Goal: Transaction & Acquisition: Purchase product/service

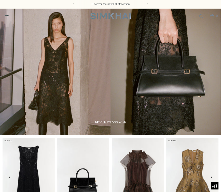
click at [8, 17] on icon "Open menu modal" at bounding box center [6, 16] width 5 height 4
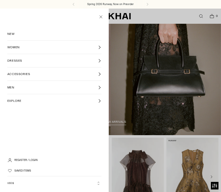
click at [41, 49] on link "WOMEN" at bounding box center [54, 47] width 94 height 13
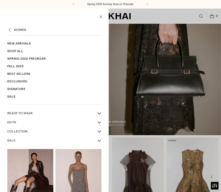
click at [32, 45] on link "New Arrivals" at bounding box center [54, 44] width 94 height 8
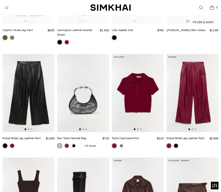
scroll to position [879, 0]
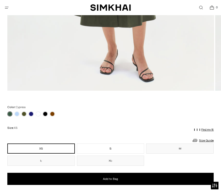
scroll to position [275, 0]
click at [25, 116] on link at bounding box center [24, 114] width 5 height 5
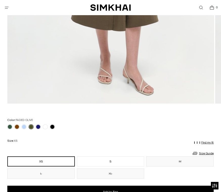
scroll to position [270, 0]
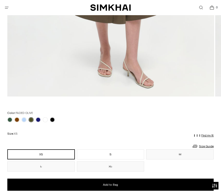
click at [12, 120] on link at bounding box center [9, 119] width 5 height 5
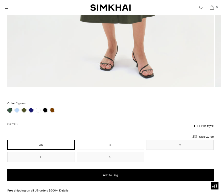
click at [11, 10] on span "Open menu modal" at bounding box center [7, 8] width 10 height 10
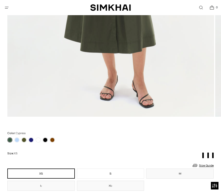
scroll to position [249, 0]
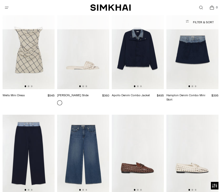
scroll to position [5825, 0]
